Goal: Find specific page/section: Find specific page/section

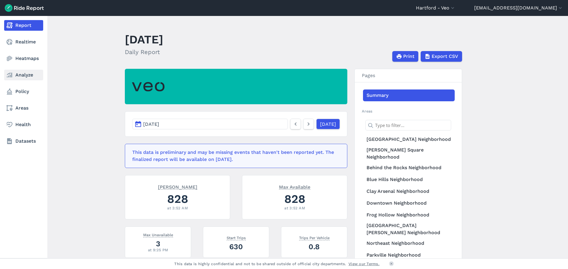
click at [22, 76] on link "Analyze" at bounding box center [23, 75] width 39 height 11
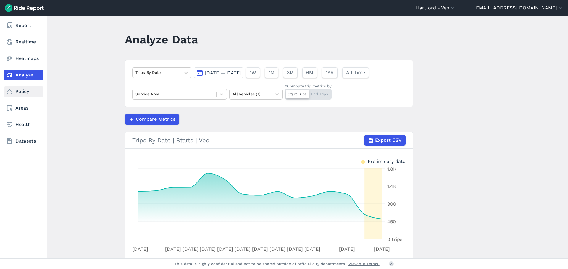
click at [25, 88] on link "Policy" at bounding box center [23, 91] width 39 height 11
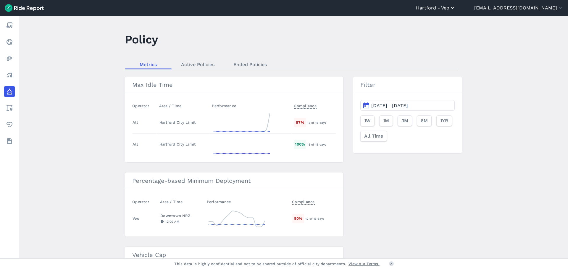
click at [455, 8] on button "Hartford - Veo" at bounding box center [436, 7] width 40 height 7
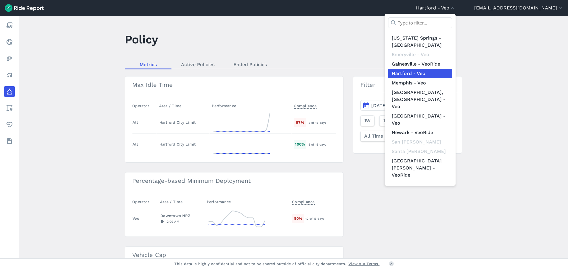
scroll to position [76, 0]
